Goal: Information Seeking & Learning: Learn about a topic

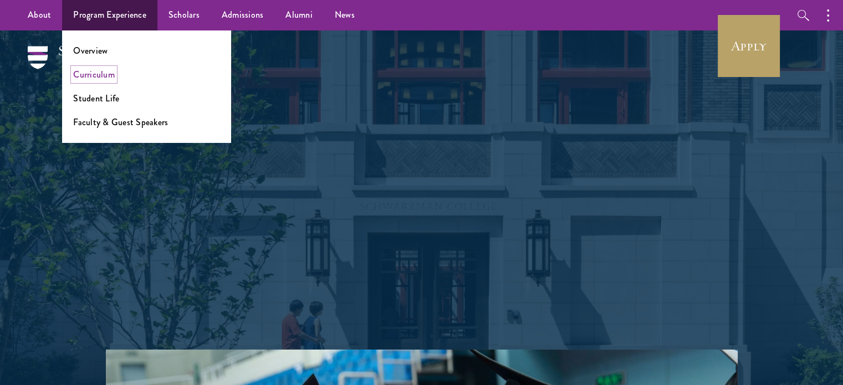
click at [98, 79] on link "Curriculum" at bounding box center [94, 74] width 42 height 13
click at [99, 77] on link "Curriculum" at bounding box center [94, 74] width 42 height 13
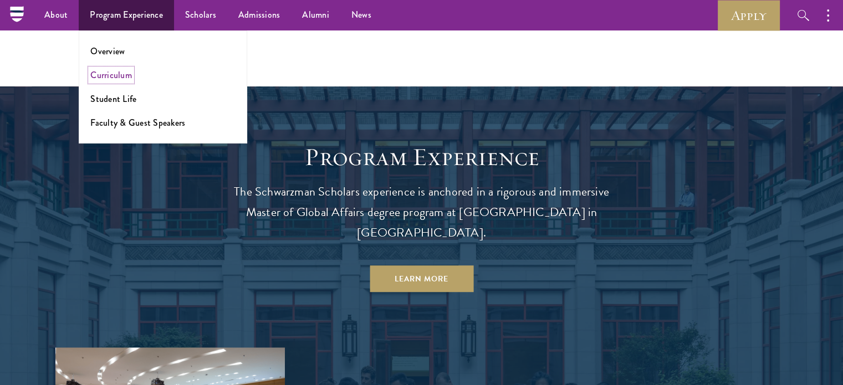
scroll to position [841, 0]
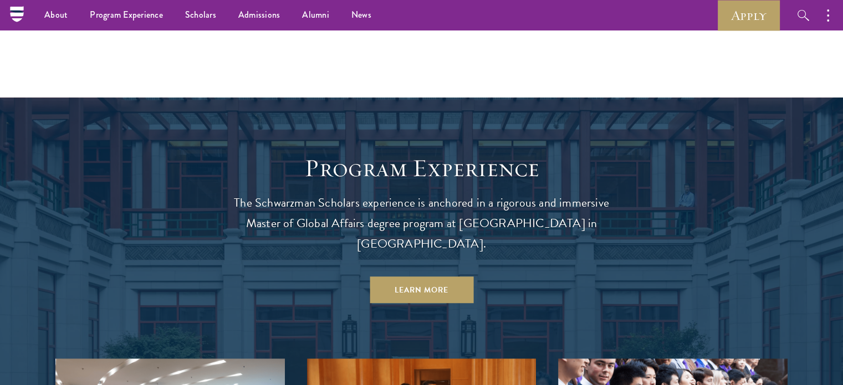
drag, startPoint x: 383, startPoint y: 130, endPoint x: 335, endPoint y: 128, distance: 48.3
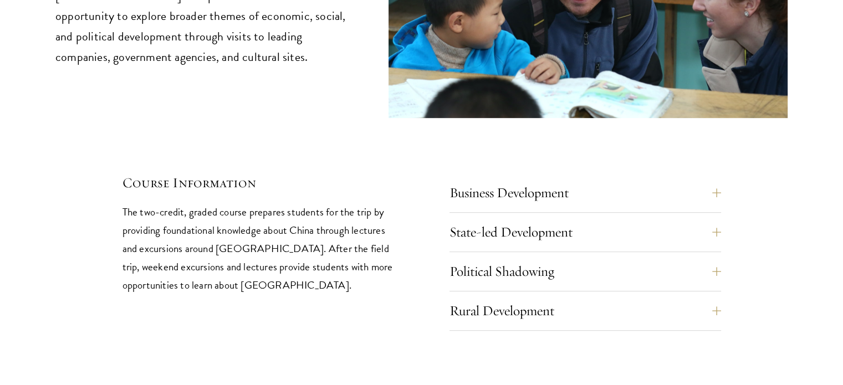
scroll to position [4711, 0]
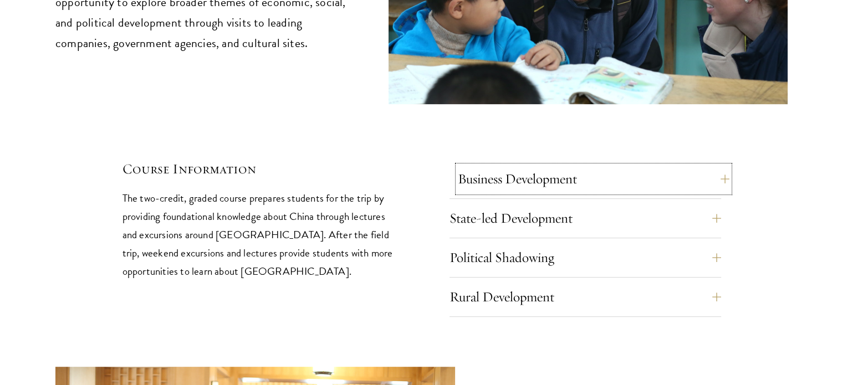
click at [608, 166] on button "Business Development" at bounding box center [594, 179] width 272 height 27
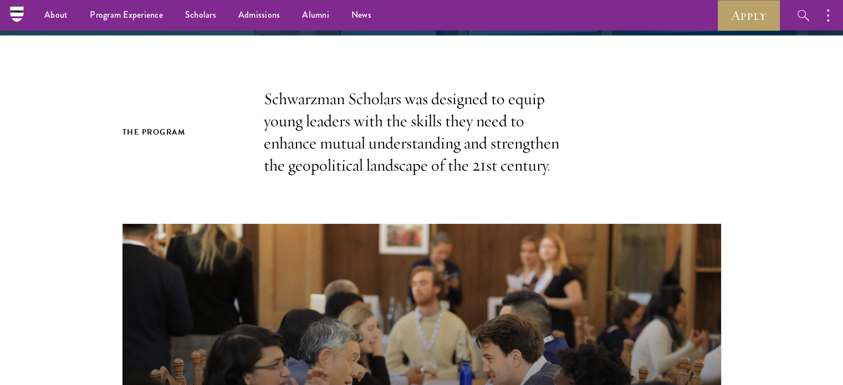
scroll to position [110, 0]
